Goal: Task Accomplishment & Management: Complete application form

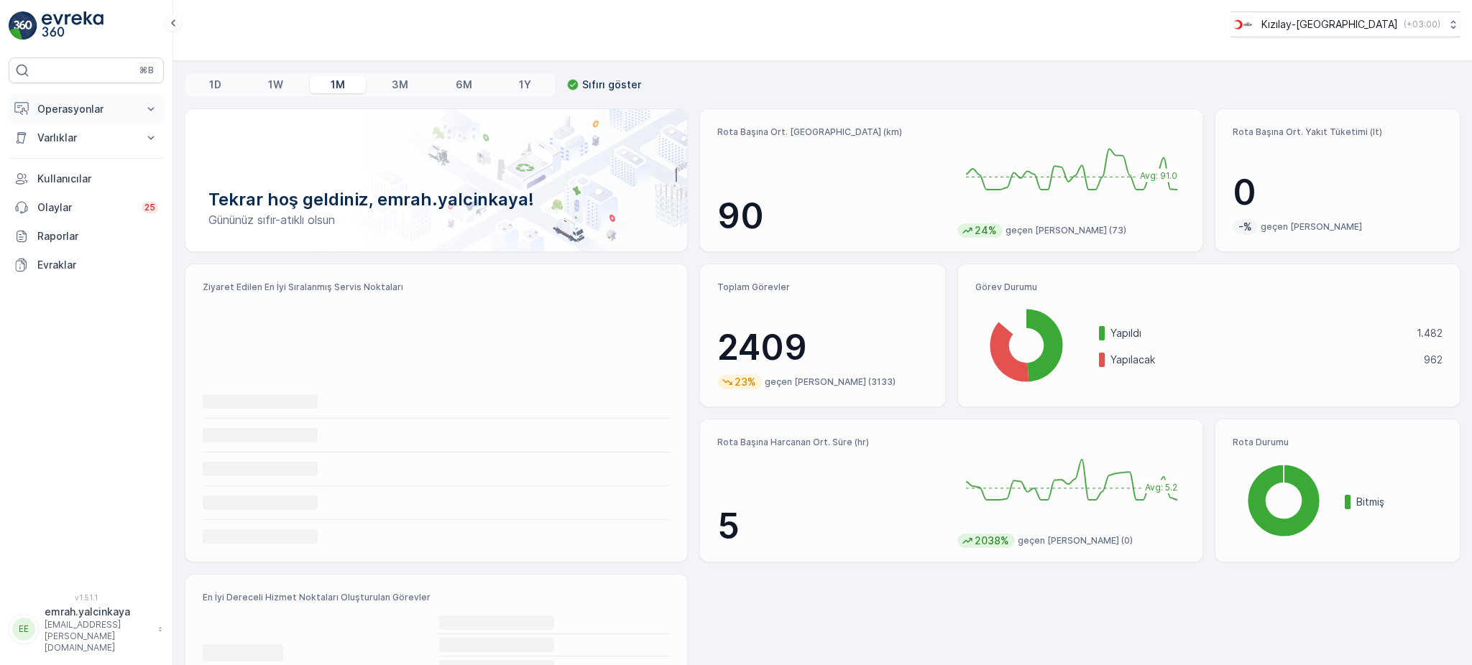
click at [79, 110] on p "Operasyonlar" at bounding box center [86, 109] width 98 height 14
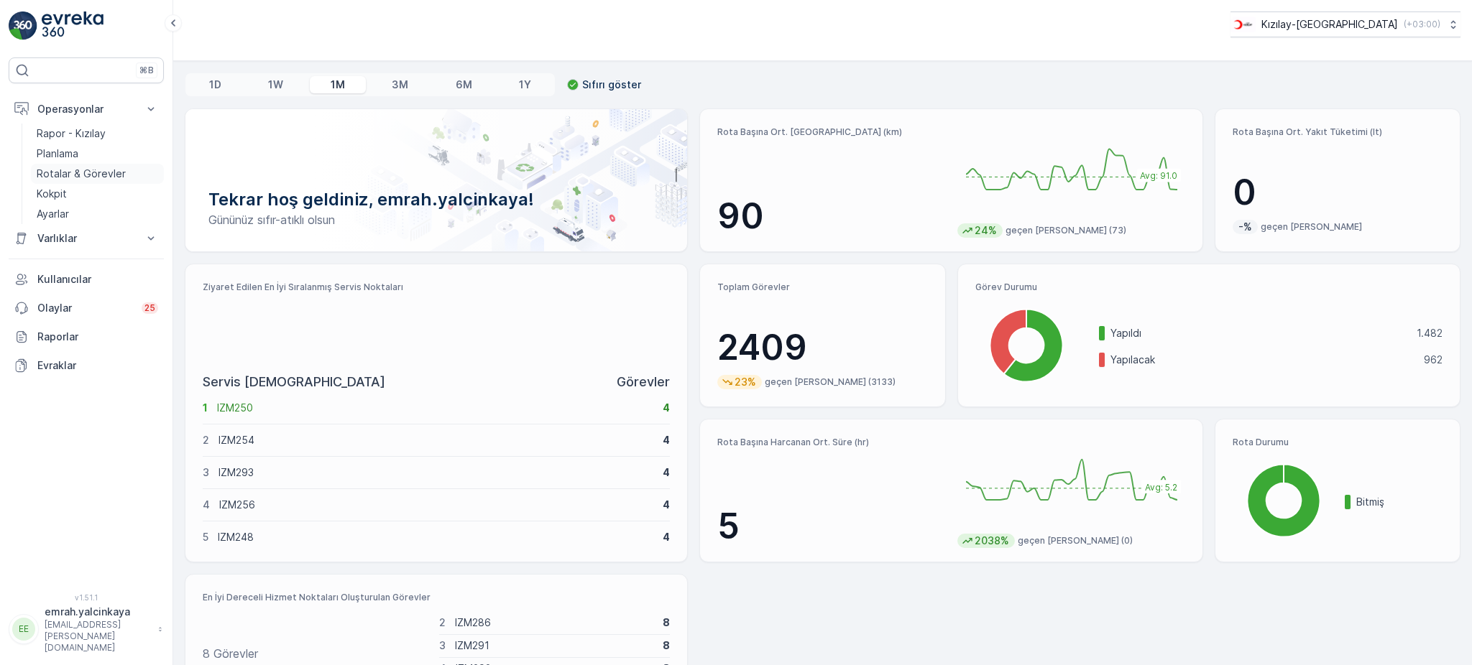
click at [111, 176] on p "Rotalar & Görevler" at bounding box center [81, 174] width 89 height 14
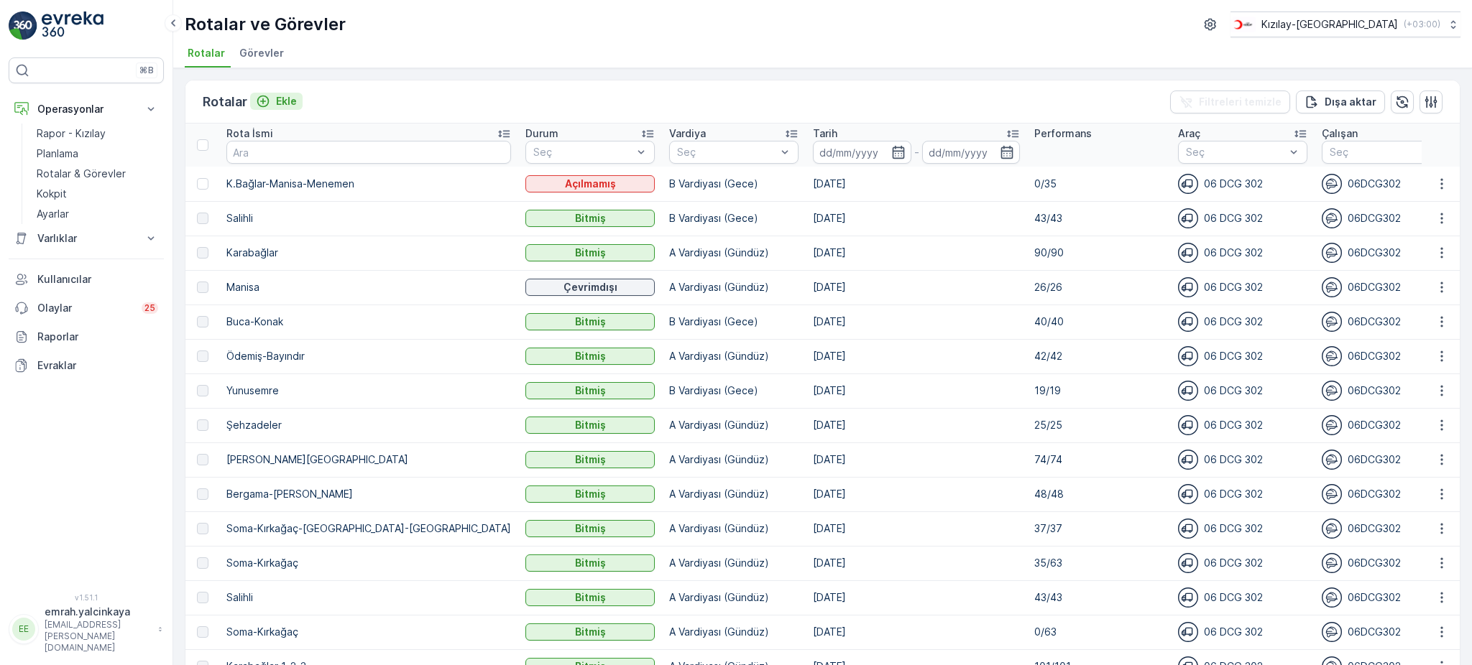
click at [274, 99] on div "Ekle" at bounding box center [276, 101] width 41 height 14
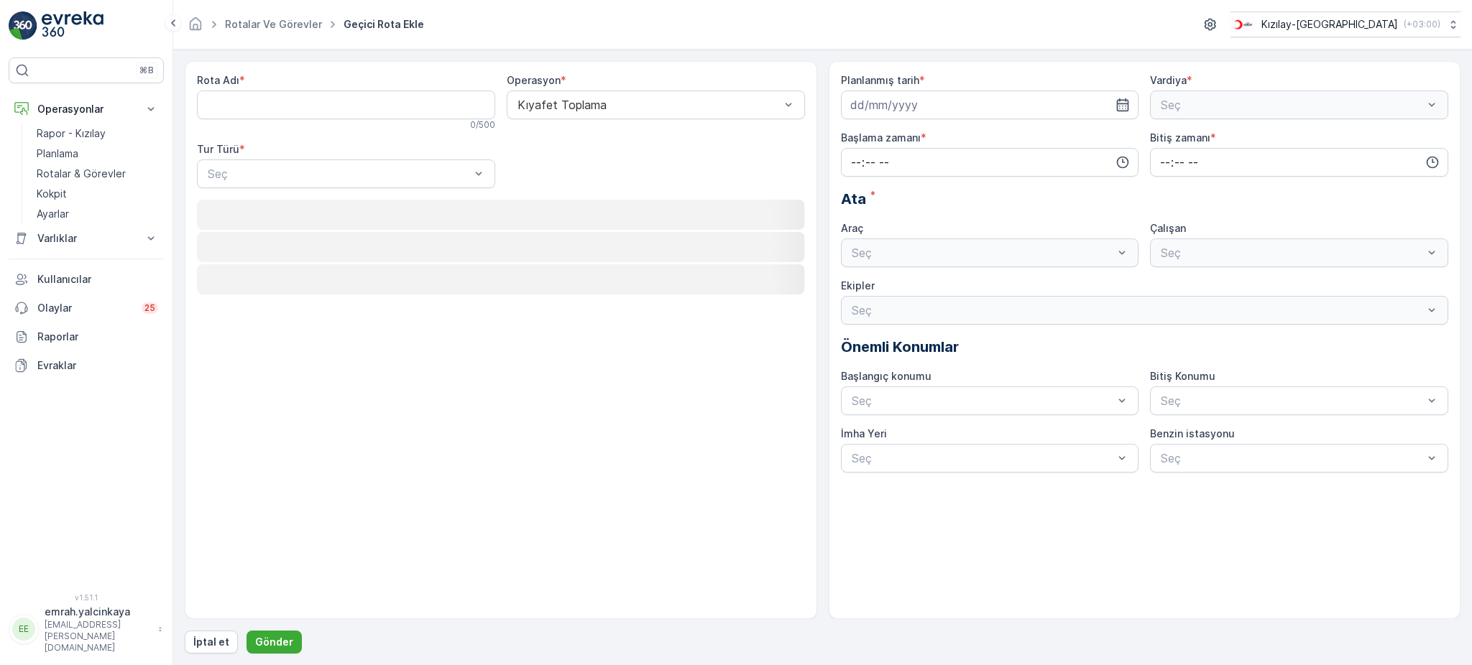
drag, startPoint x: 364, startPoint y: 120, endPoint x: 371, endPoint y: 111, distance: 11.8
click at [365, 119] on div "Rota Adı * 0 / 500" at bounding box center [346, 101] width 298 height 57
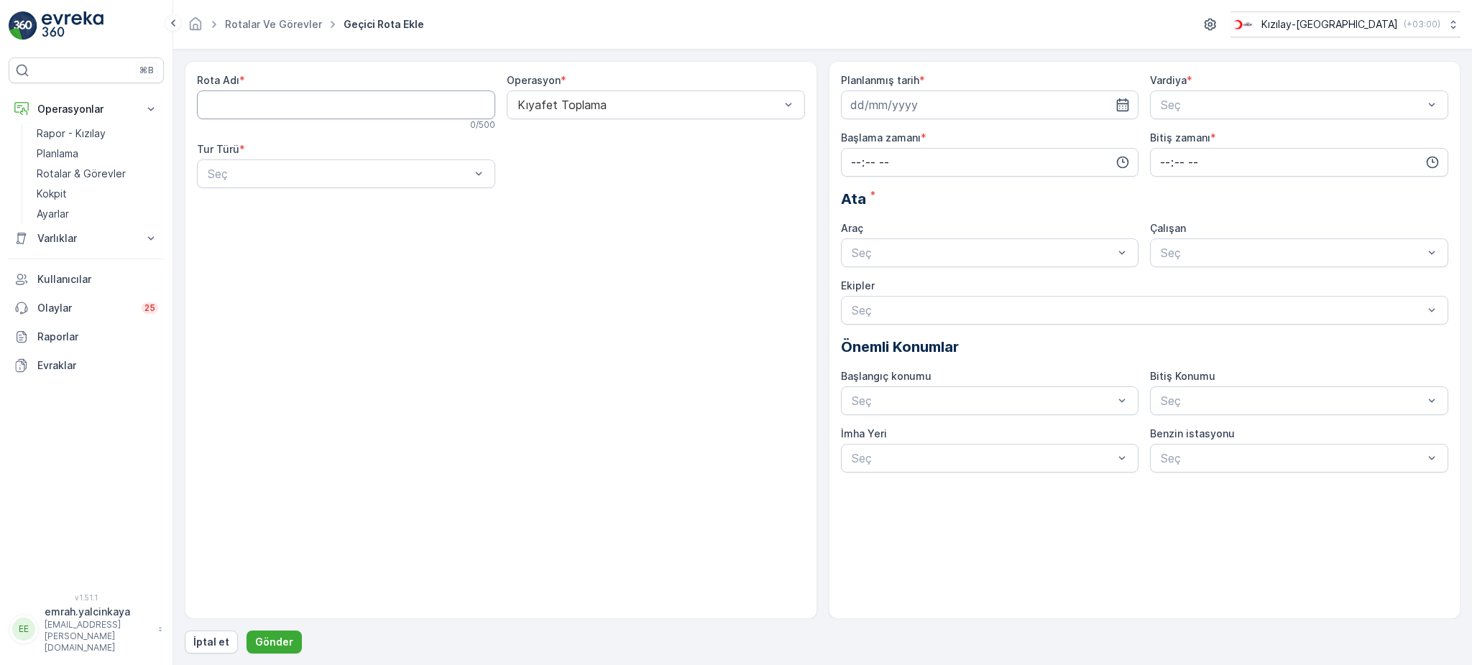
click at [372, 100] on Adı "Rota Adı" at bounding box center [346, 105] width 298 height 29
click at [350, 184] on div "Seç" at bounding box center [346, 174] width 298 height 29
click at [345, 203] on div "Statik" at bounding box center [345, 209] width 281 height 13
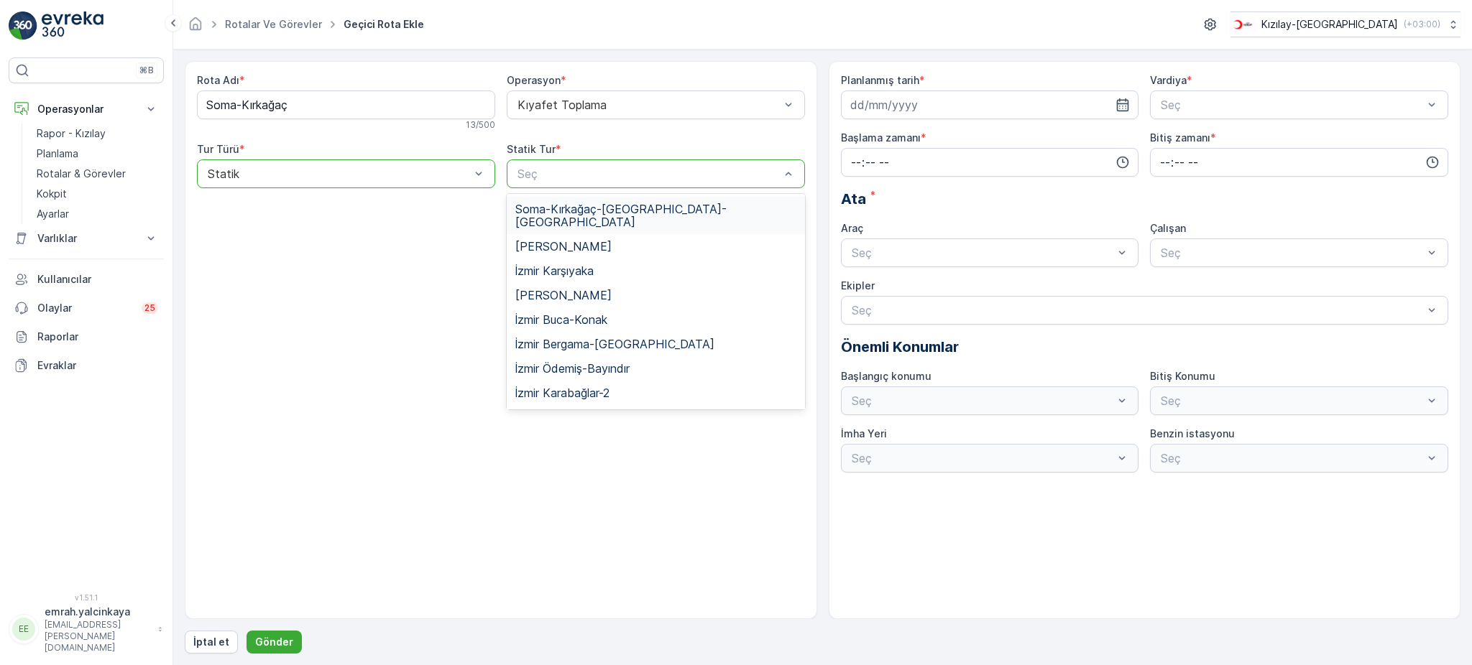
click at [616, 212] on span "Soma-Kırkağaç-Bergama-Menemen" at bounding box center [655, 216] width 281 height 26
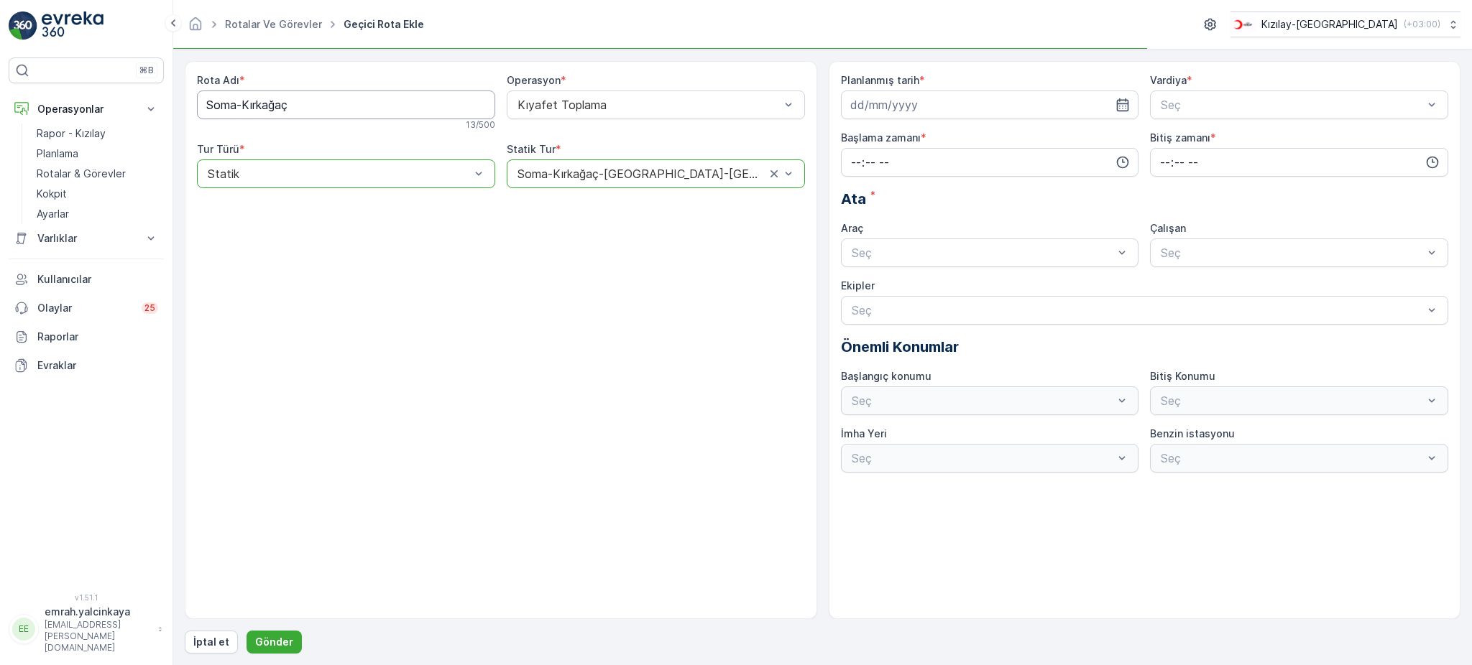
click at [318, 100] on Adı "Soma-Kırkağaç" at bounding box center [346, 105] width 298 height 29
type Adı "Soma-Kırkağaç-Bergama-Menemen"
click at [1302, 137] on div "A Vardiyası (Gündüz)" at bounding box center [1298, 140] width 281 height 13
click at [1060, 111] on input at bounding box center [990, 105] width 298 height 29
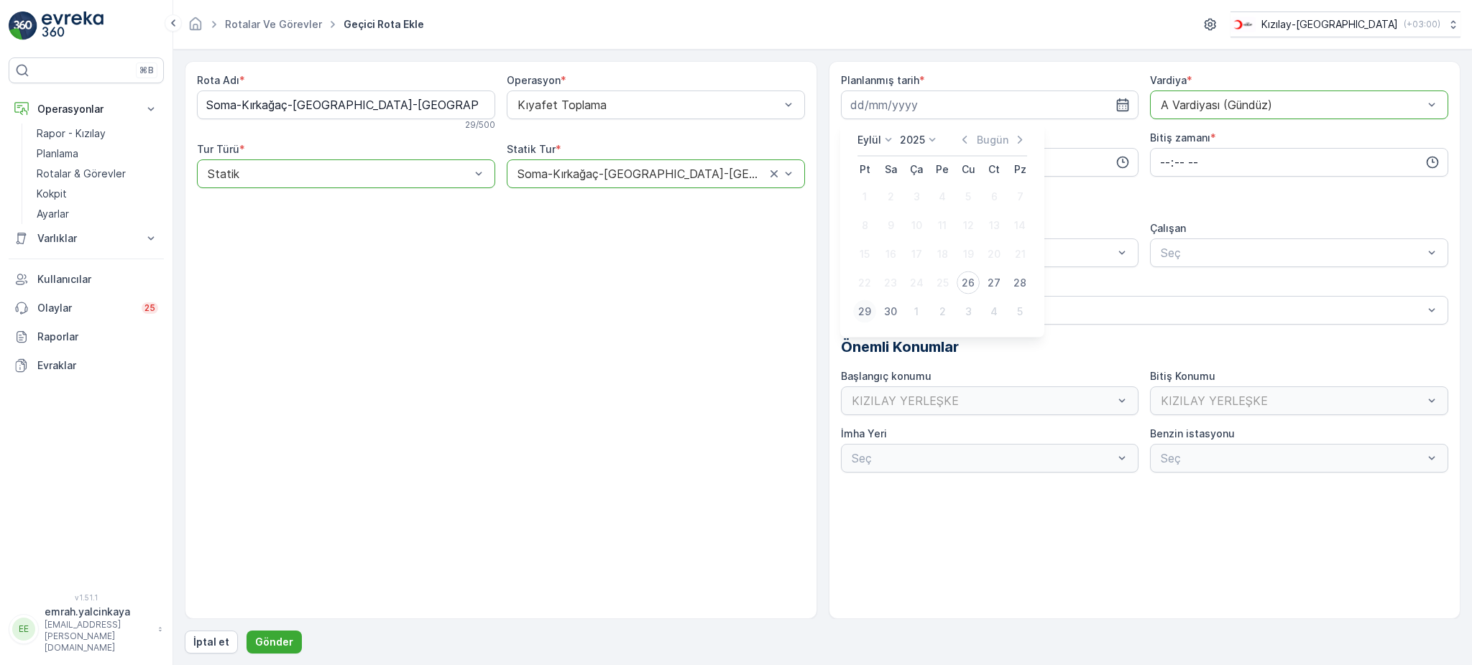
click at [862, 311] on div "29" at bounding box center [864, 311] width 23 height 23
type input "[DATE]"
click at [892, 168] on input "time" at bounding box center [990, 162] width 298 height 29
drag, startPoint x: 856, startPoint y: 307, endPoint x: 910, endPoint y: 272, distance: 63.4
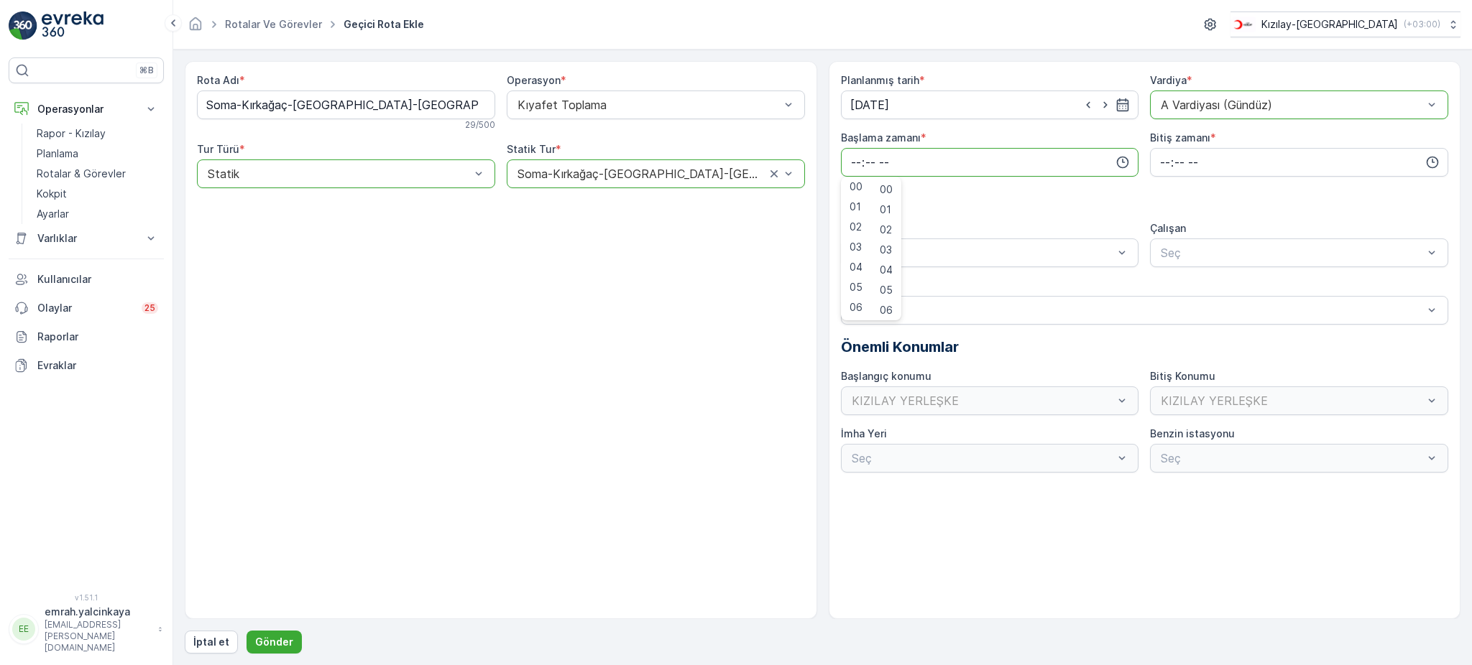
click at [856, 306] on span "06" at bounding box center [855, 307] width 13 height 14
type input "06:00"
click at [1188, 165] on input "time" at bounding box center [1299, 162] width 298 height 29
click at [1165, 193] on span "00" at bounding box center [1164, 190] width 13 height 14
type input "00:00"
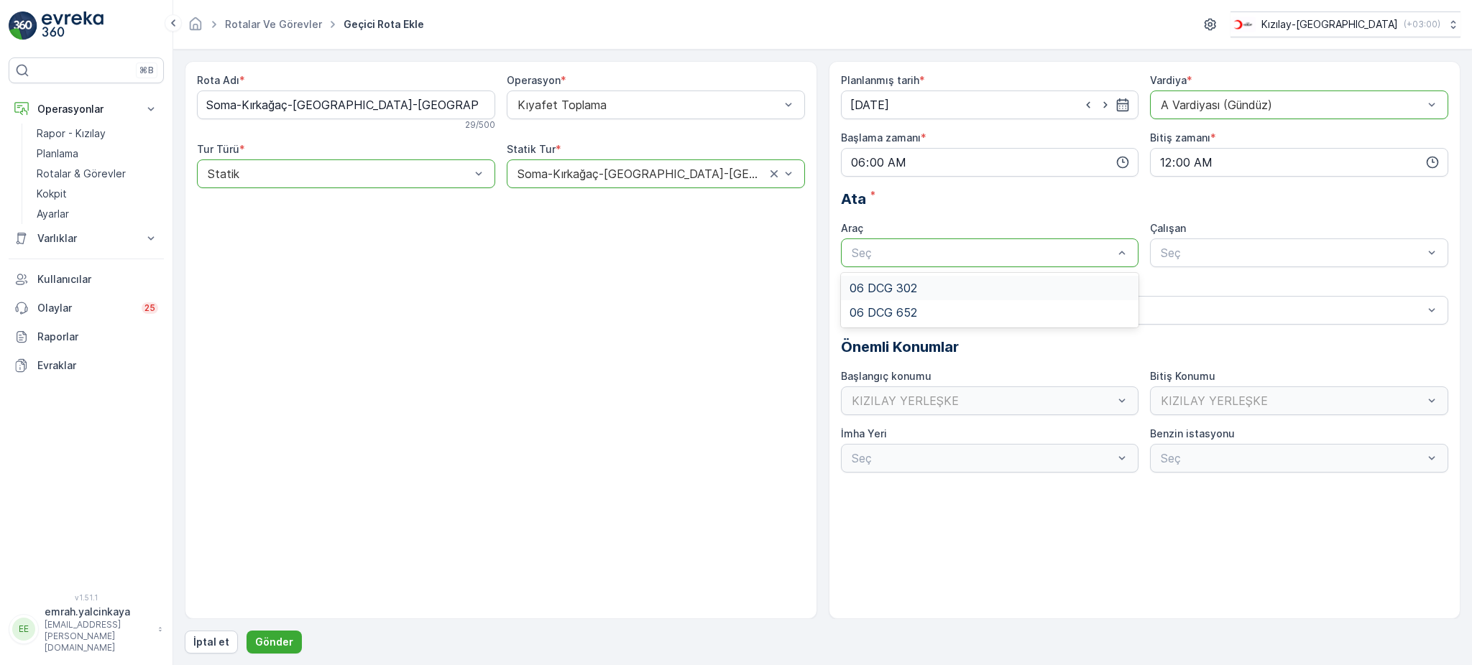
click at [999, 286] on div "06 DCG 302" at bounding box center [989, 288] width 281 height 13
click at [1193, 282] on span "06DCG302" at bounding box center [1188, 288] width 60 height 13
click at [269, 645] on p "Gönder" at bounding box center [274, 642] width 38 height 14
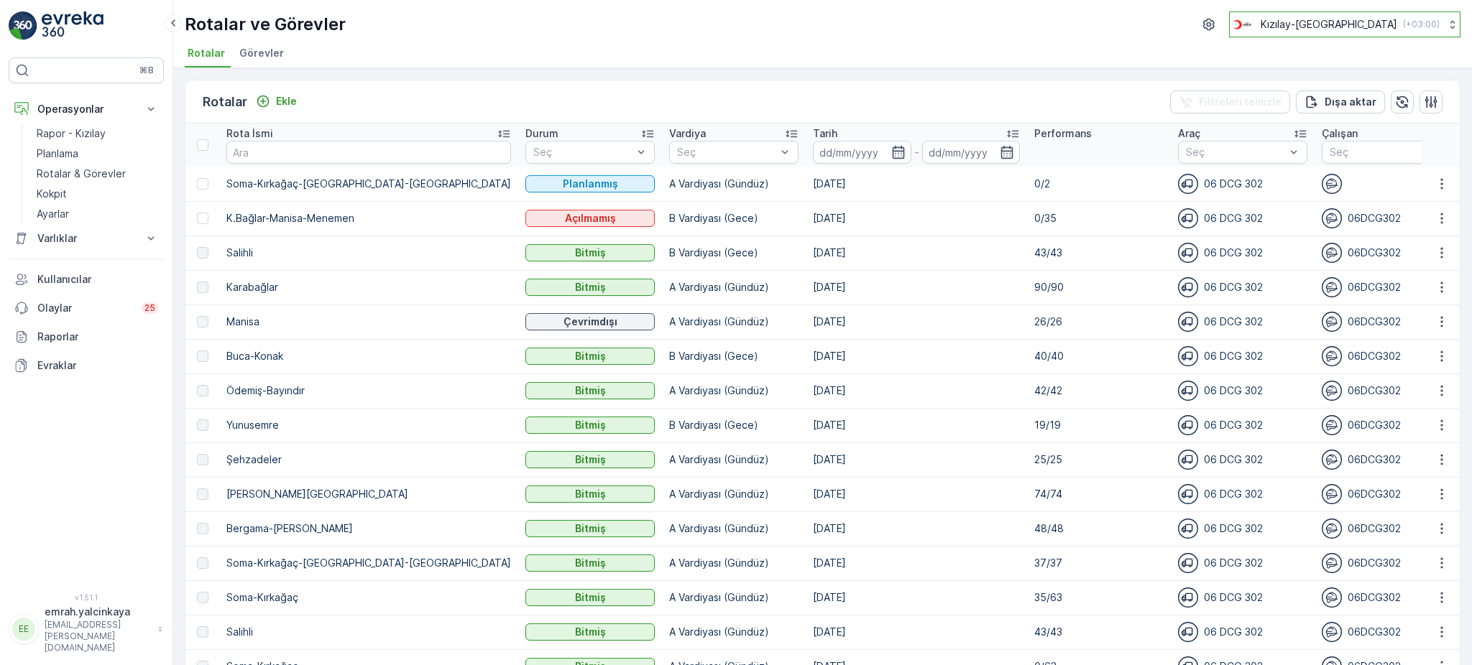
click at [1364, 22] on p "Kızılay-[GEOGRAPHIC_DATA]" at bounding box center [1328, 24] width 137 height 14
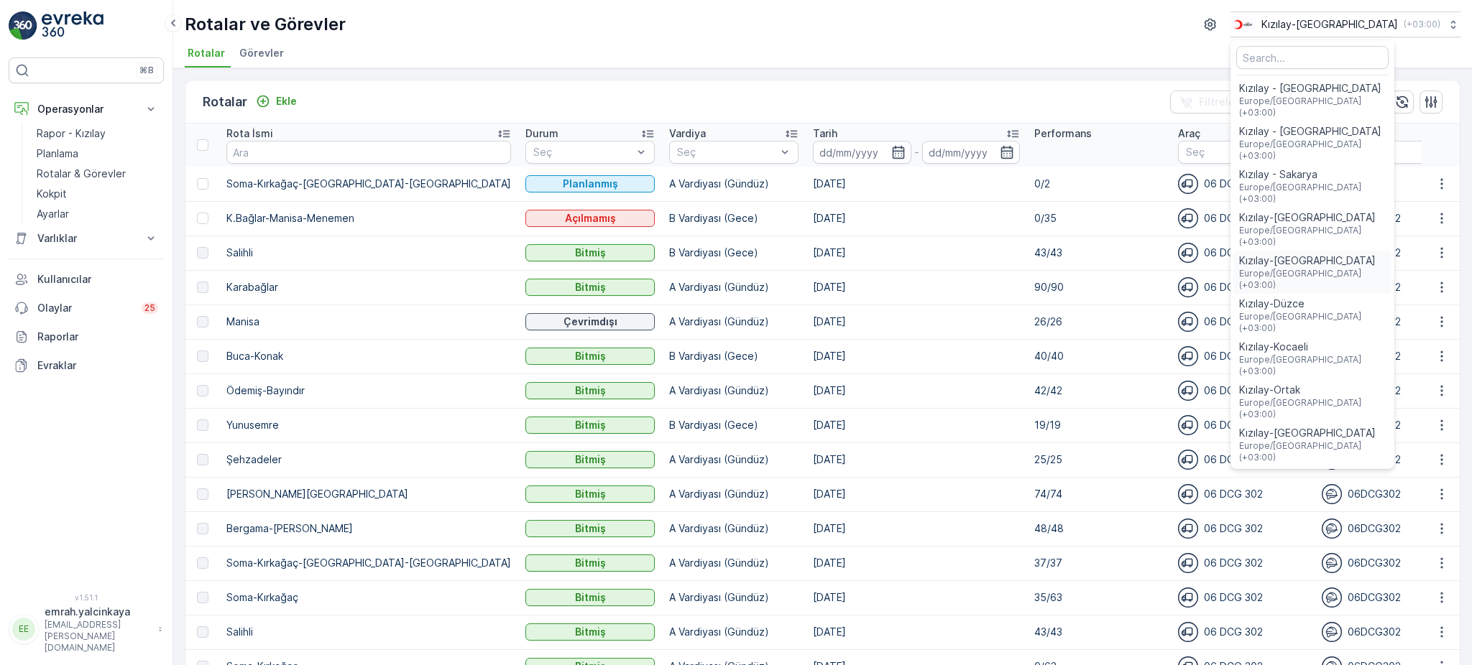
click at [1344, 254] on span "Kızılay-[GEOGRAPHIC_DATA]" at bounding box center [1312, 261] width 147 height 14
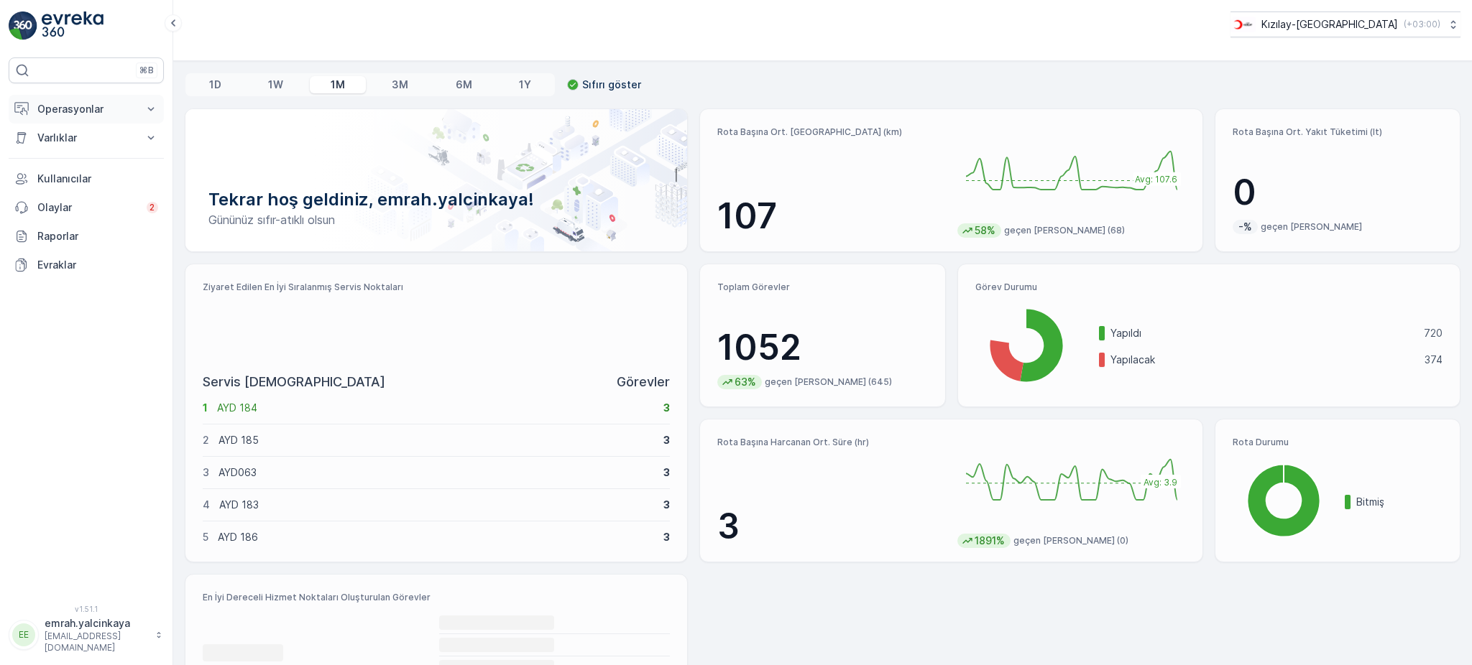
click at [62, 111] on p "Operasyonlar" at bounding box center [86, 109] width 98 height 14
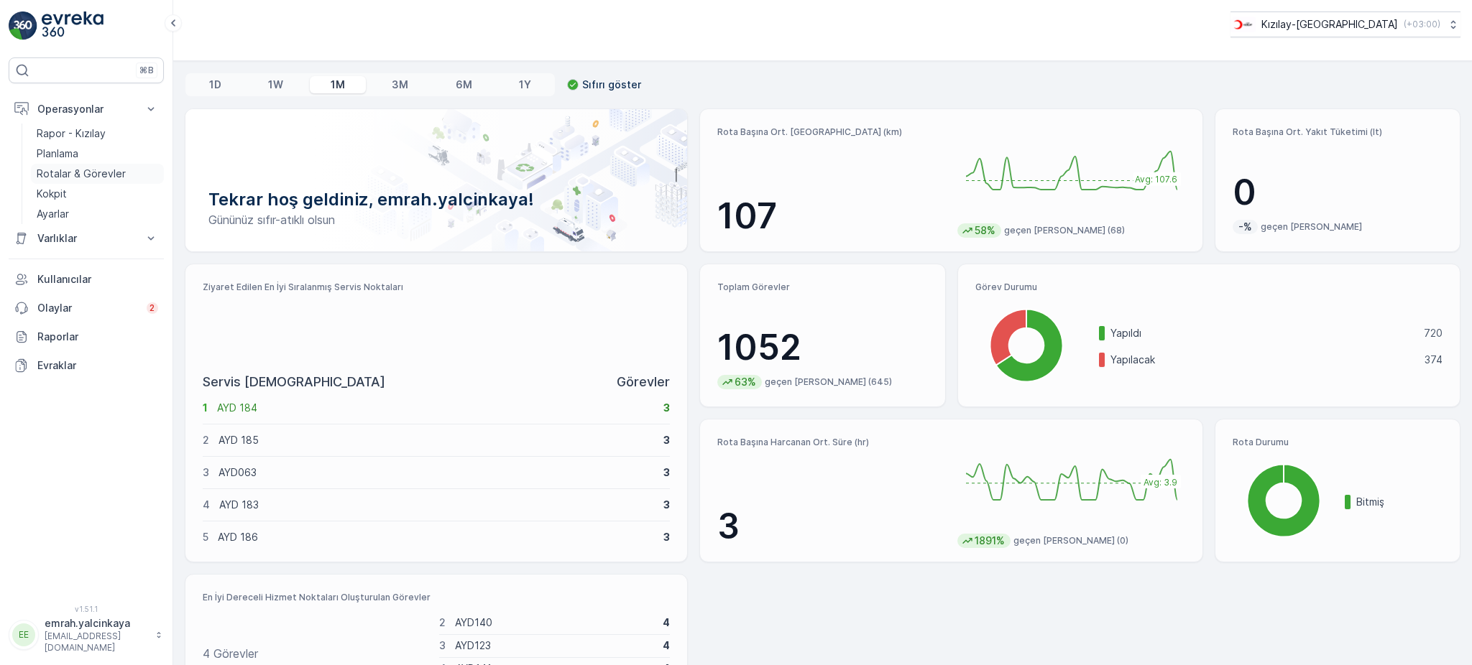
click at [58, 172] on p "Rotalar & Görevler" at bounding box center [81, 174] width 89 height 14
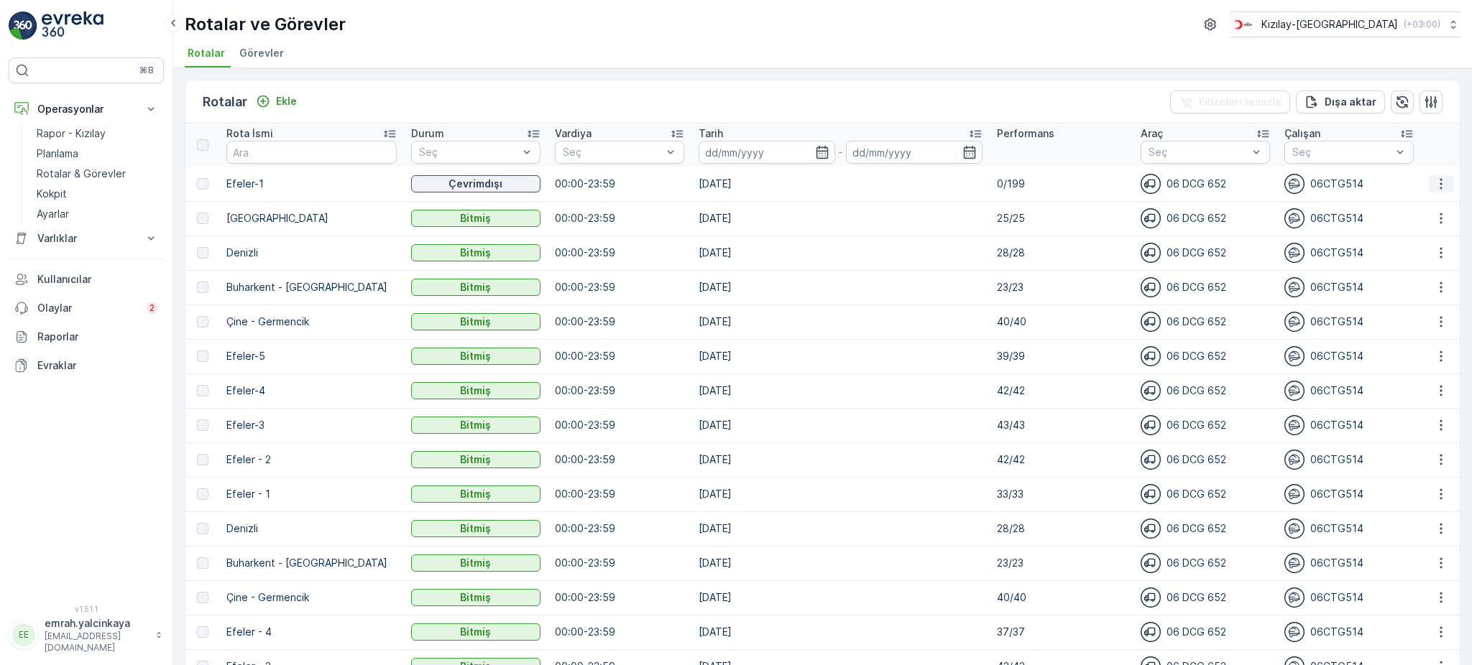
click at [1439, 188] on icon "button" at bounding box center [1440, 184] width 14 height 14
click at [1439, 183] on icon "button" at bounding box center [1440, 183] width 2 height 11
click at [282, 98] on p "Ekle" at bounding box center [286, 101] width 21 height 14
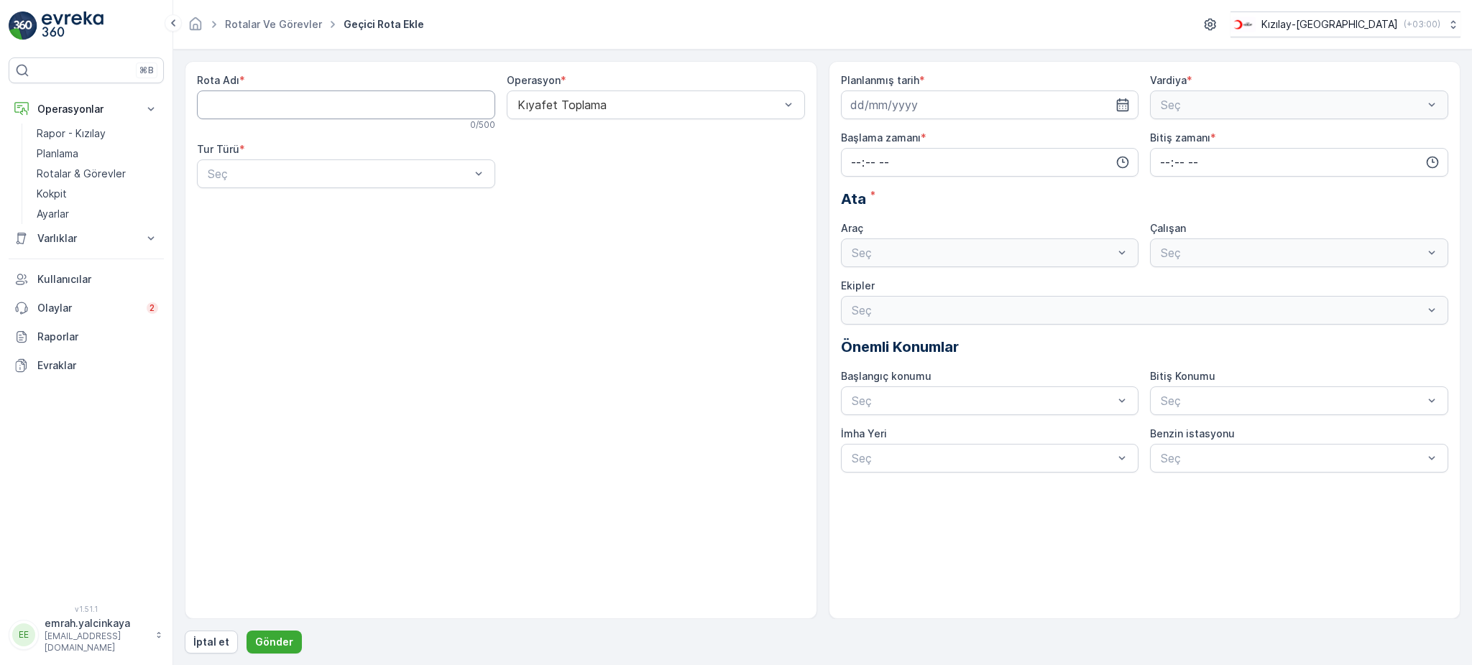
click at [340, 107] on Adı "Rota Adı" at bounding box center [346, 105] width 298 height 29
type Adı "Efeler"
click at [342, 214] on div "Statik" at bounding box center [345, 209] width 281 height 13
click at [287, 184] on div "Statik" at bounding box center [346, 174] width 298 height 29
click at [266, 231] on div "Dinamik" at bounding box center [345, 233] width 281 height 13
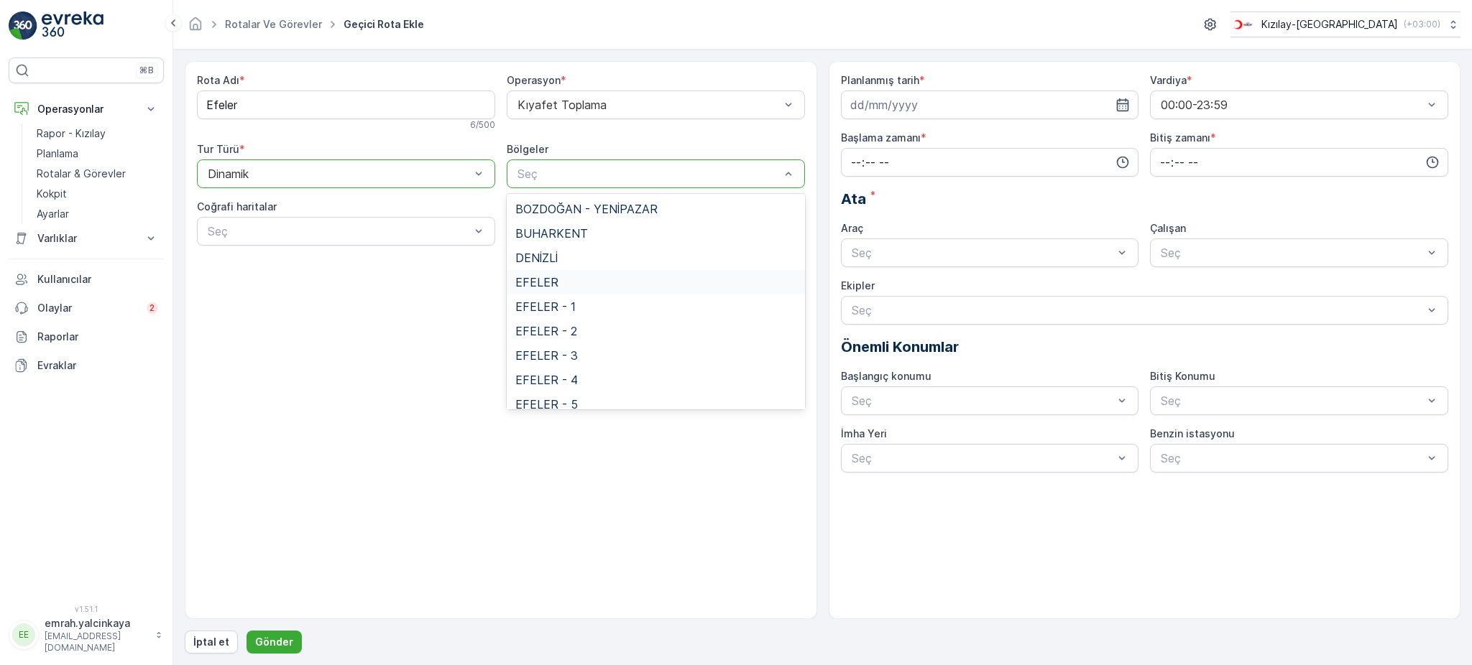
click at [565, 282] on div "EFELER" at bounding box center [655, 282] width 281 height 13
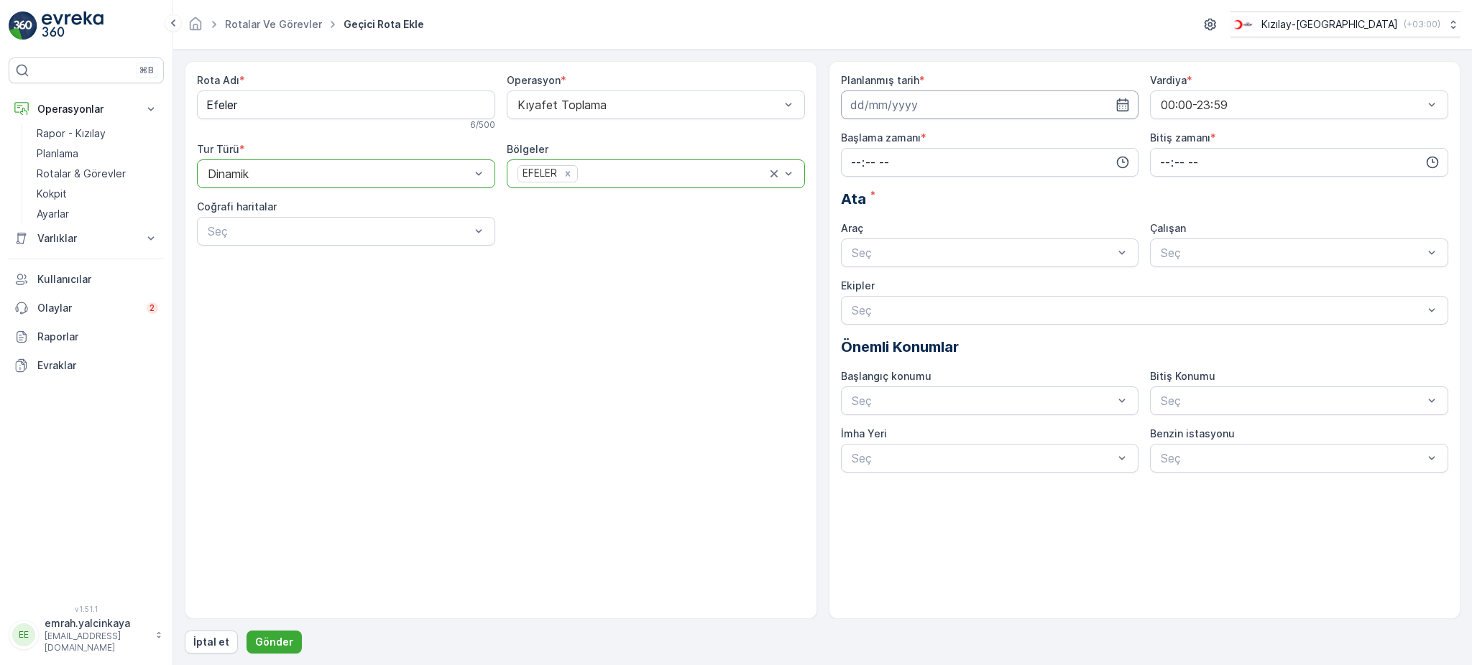
click at [975, 109] on input at bounding box center [990, 105] width 298 height 29
click at [858, 315] on div "29" at bounding box center [864, 311] width 23 height 23
type input "[DATE]"
click at [1164, 160] on input "time" at bounding box center [1299, 162] width 298 height 29
click at [852, 160] on input "time" at bounding box center [990, 162] width 298 height 29
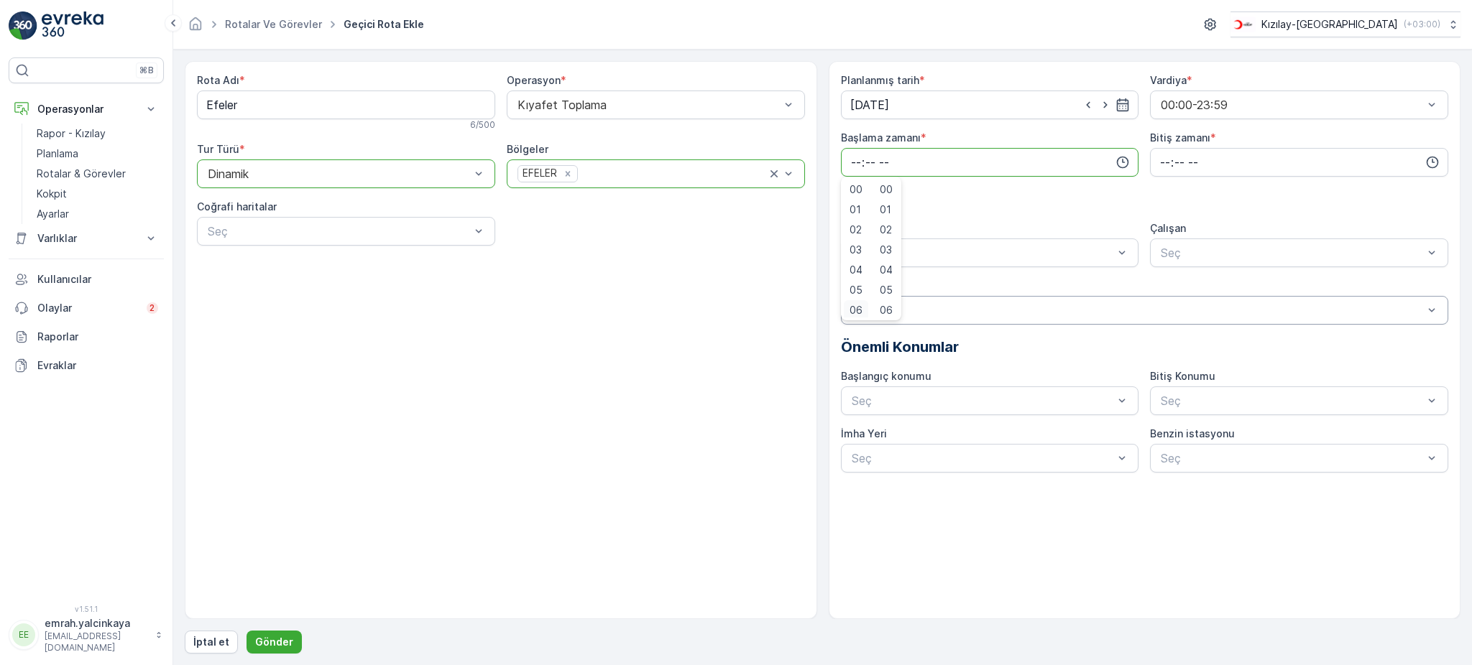
scroll to position [3, 0]
click at [854, 308] on span "06" at bounding box center [855, 307] width 13 height 14
type input "06:00"
click at [1158, 160] on input "time" at bounding box center [1299, 162] width 298 height 29
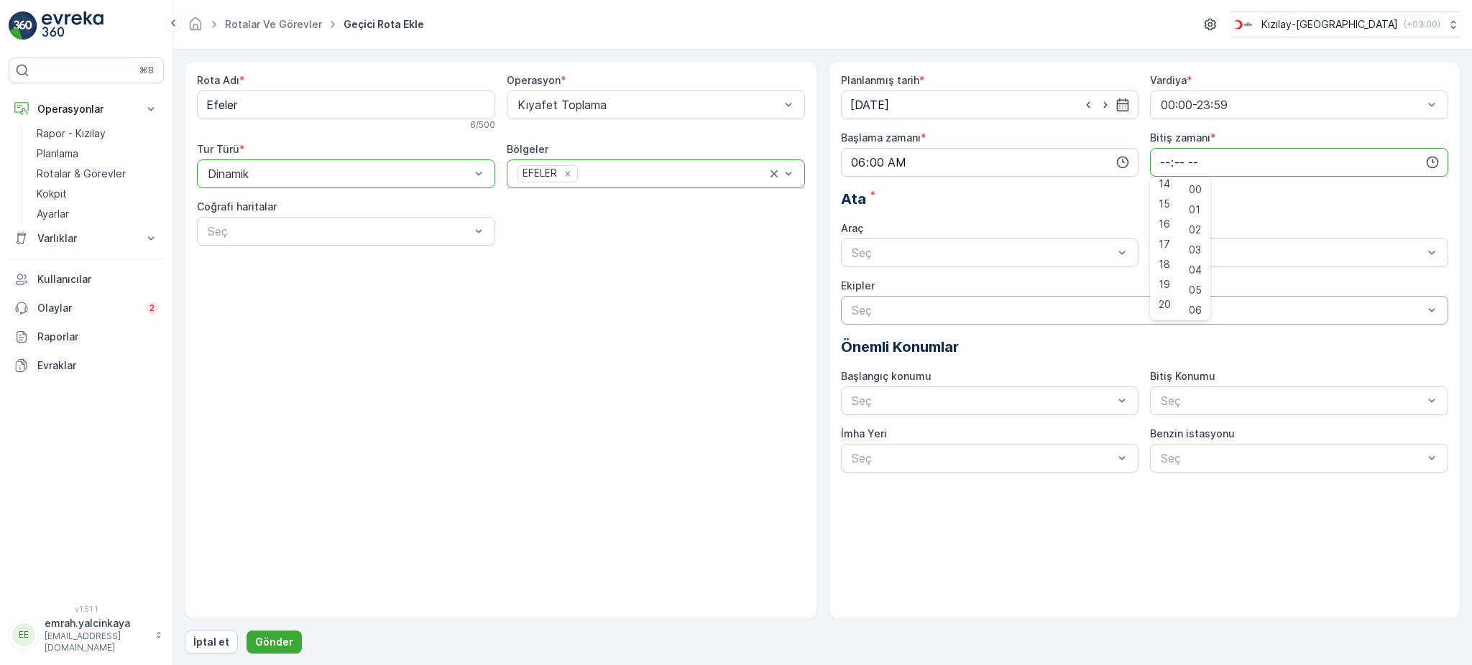
click at [1162, 307] on span "20" at bounding box center [1164, 304] width 12 height 14
type input "20:00"
drag, startPoint x: 969, startPoint y: 250, endPoint x: 963, endPoint y: 277, distance: 28.1
drag, startPoint x: 963, startPoint y: 282, endPoint x: 1099, endPoint y: 260, distance: 138.3
click at [964, 282] on div "06 DCG 652" at bounding box center [989, 288] width 281 height 13
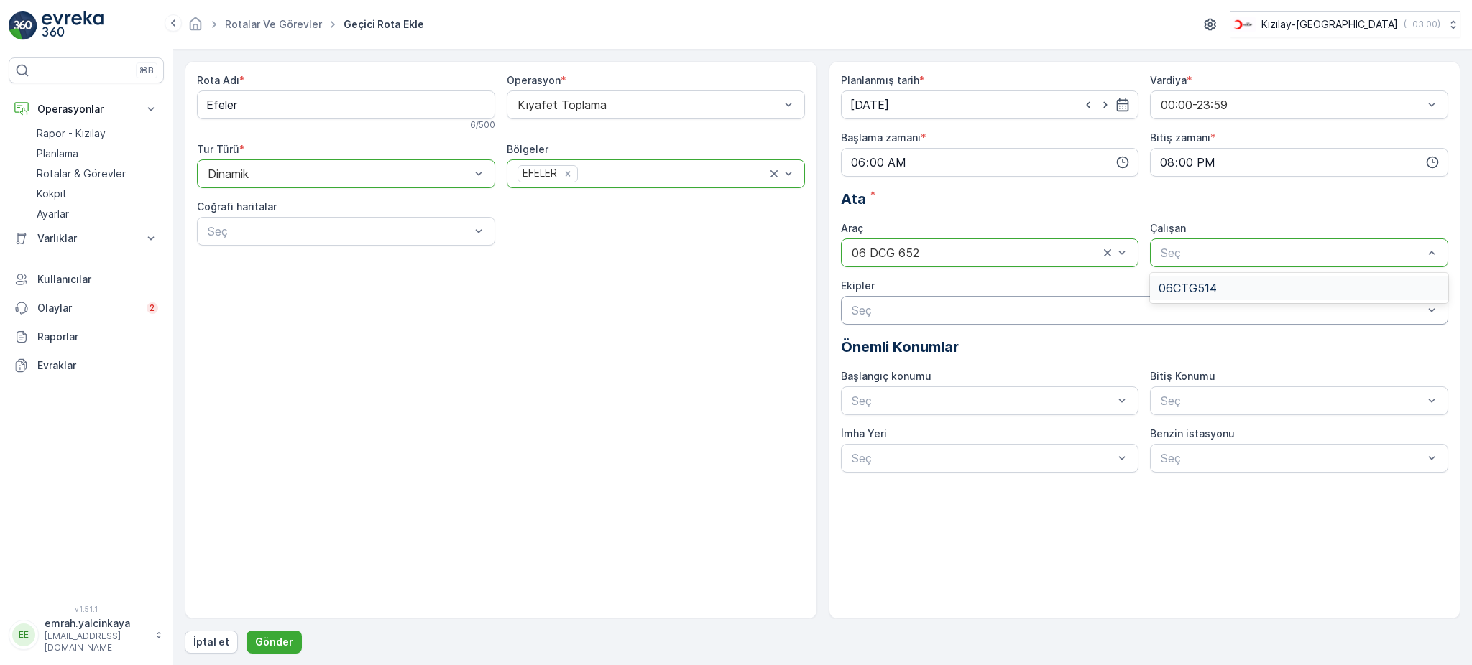
drag, startPoint x: 1178, startPoint y: 282, endPoint x: 619, endPoint y: 532, distance: 612.4
click at [1176, 284] on span "06CTG514" at bounding box center [1187, 288] width 58 height 13
click at [297, 172] on div at bounding box center [338, 173] width 265 height 13
click at [290, 213] on div "Statik" at bounding box center [345, 209] width 281 height 13
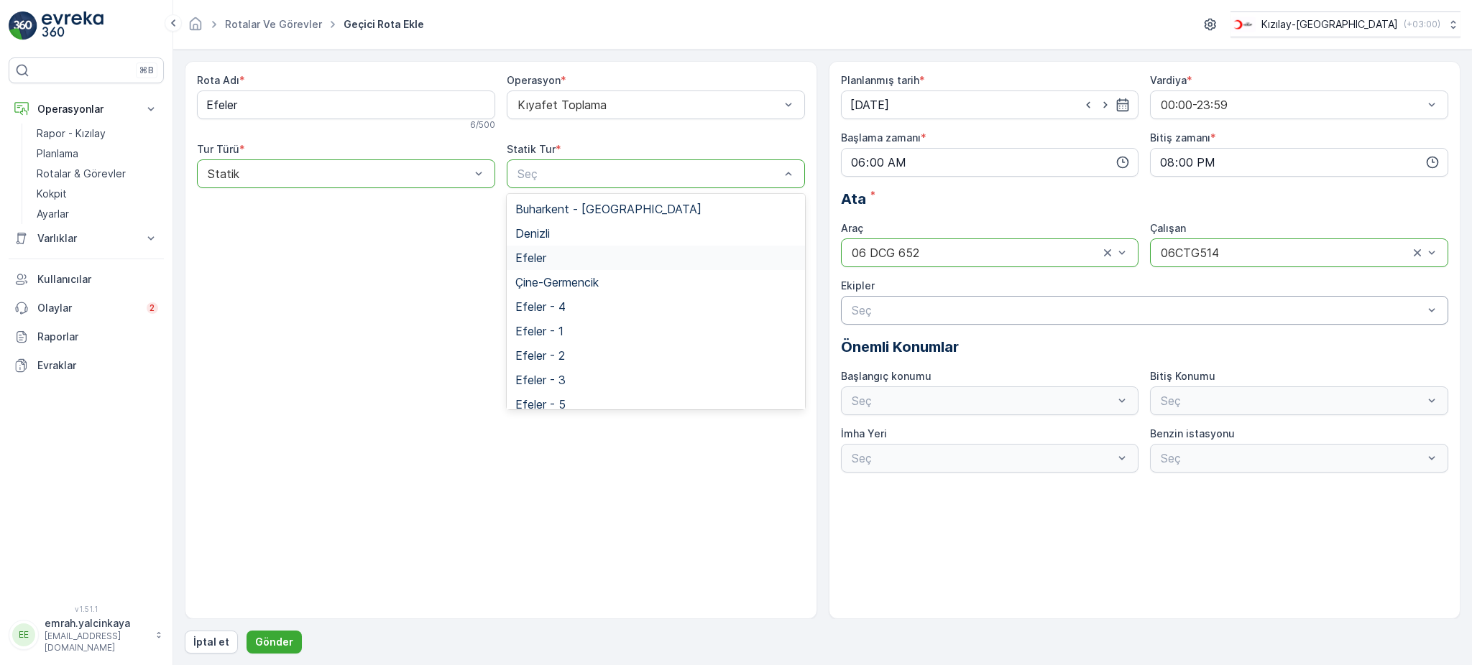
click at [578, 251] on div "Efeler" at bounding box center [655, 257] width 281 height 13
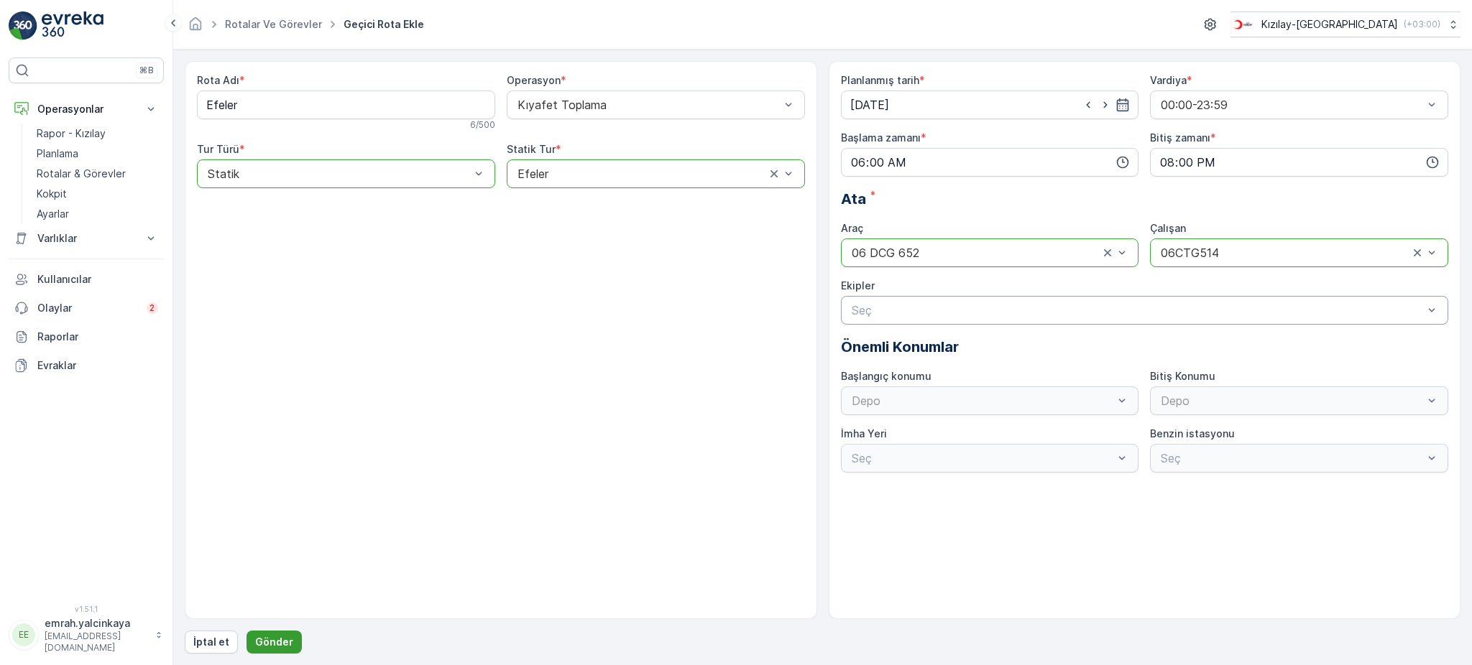
click at [277, 647] on p "Gönder" at bounding box center [274, 642] width 38 height 14
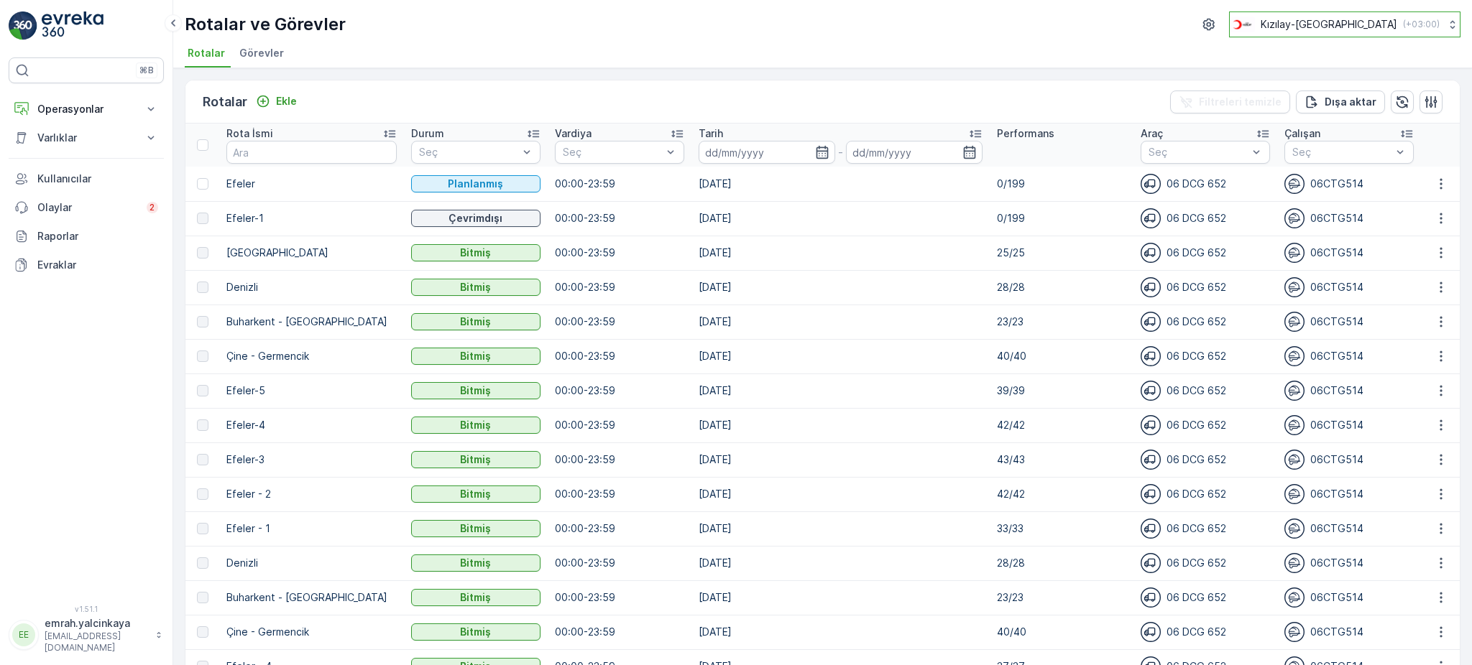
click at [1328, 21] on div "Kızılay-Aydın ( +03:00 )" at bounding box center [1334, 25] width 210 height 16
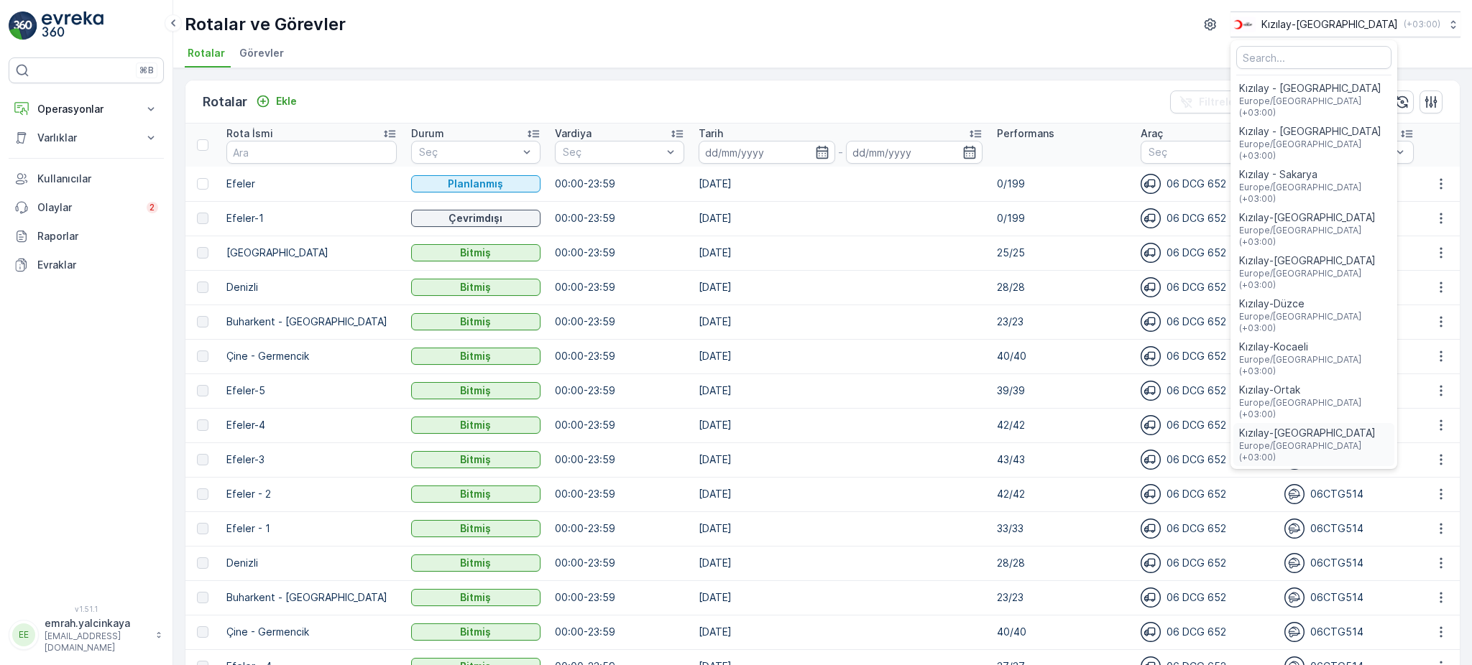
click at [1367, 426] on span "Kızılay-İzmir" at bounding box center [1313, 433] width 149 height 14
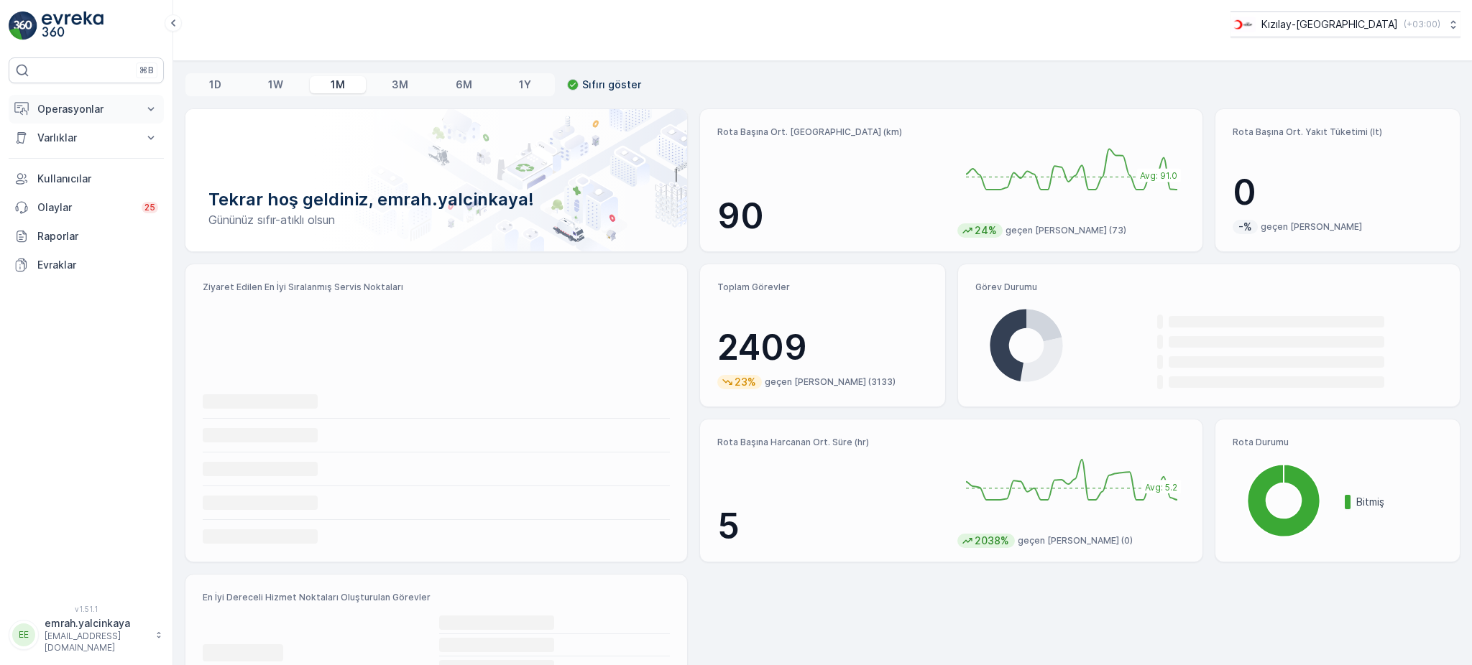
click at [44, 109] on p "Operasyonlar" at bounding box center [86, 109] width 98 height 14
click at [108, 172] on p "Rotalar & Görevler" at bounding box center [81, 174] width 89 height 14
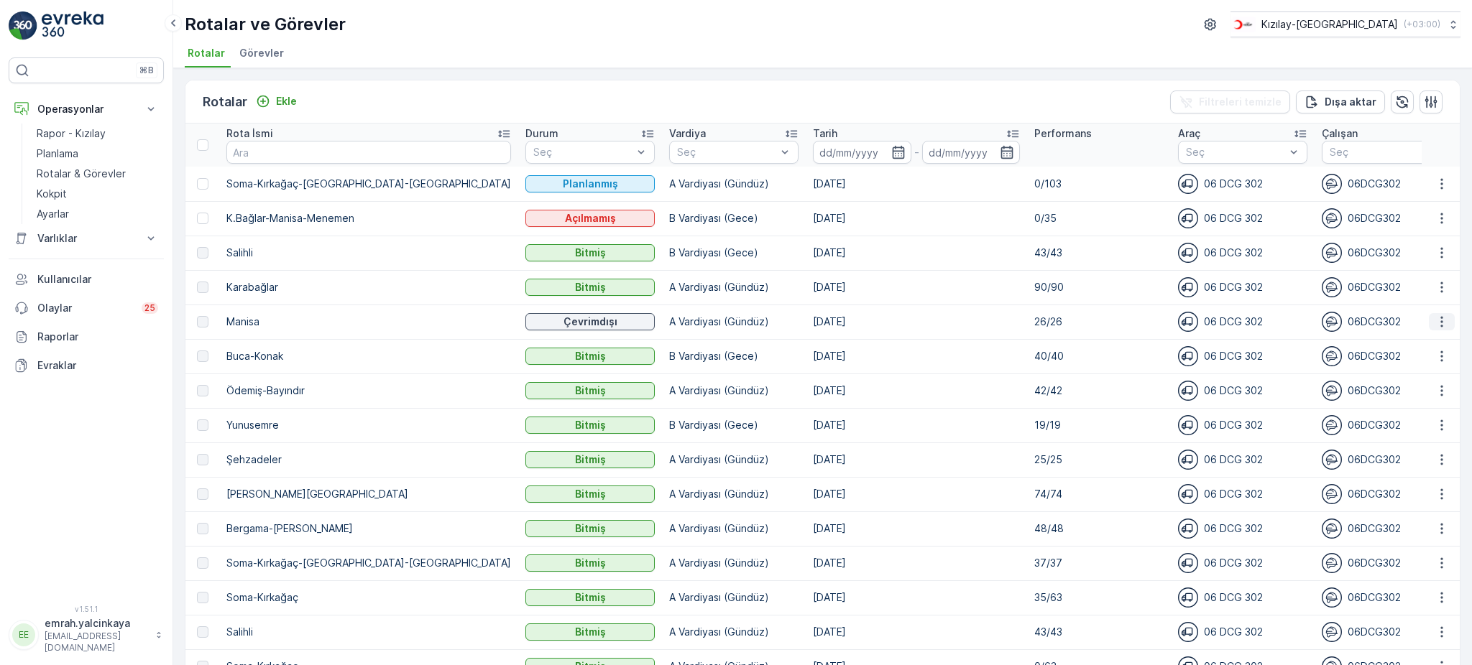
click at [1443, 322] on icon "button" at bounding box center [1441, 322] width 14 height 14
